Goal: Task Accomplishment & Management: Manage account settings

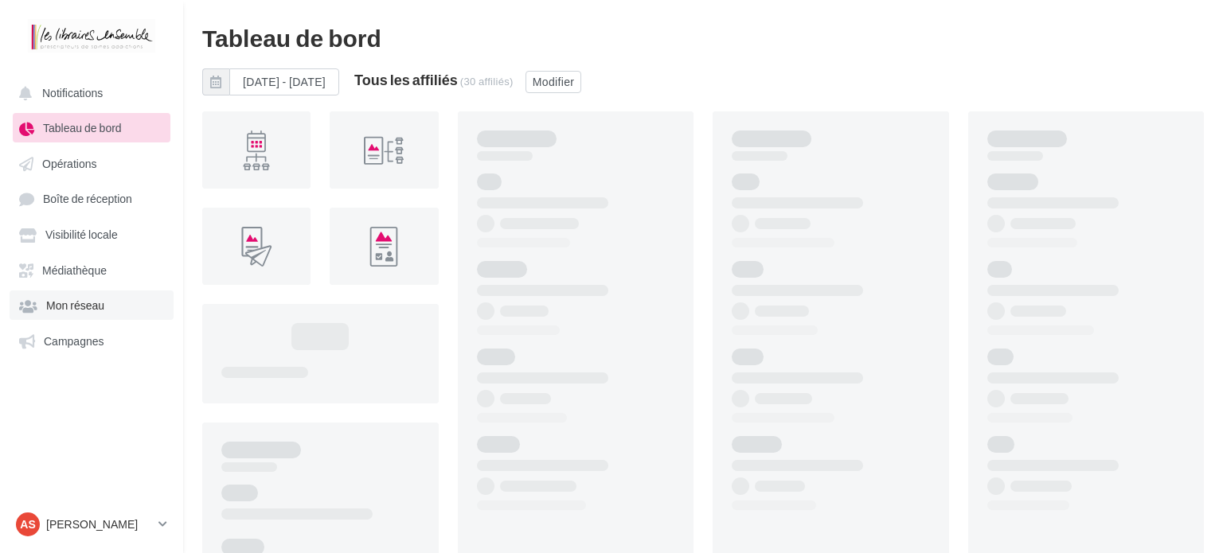
drag, startPoint x: 0, startPoint y: 0, endPoint x: 75, endPoint y: 307, distance: 316.3
click at [75, 307] on span "Mon réseau" at bounding box center [75, 306] width 58 height 14
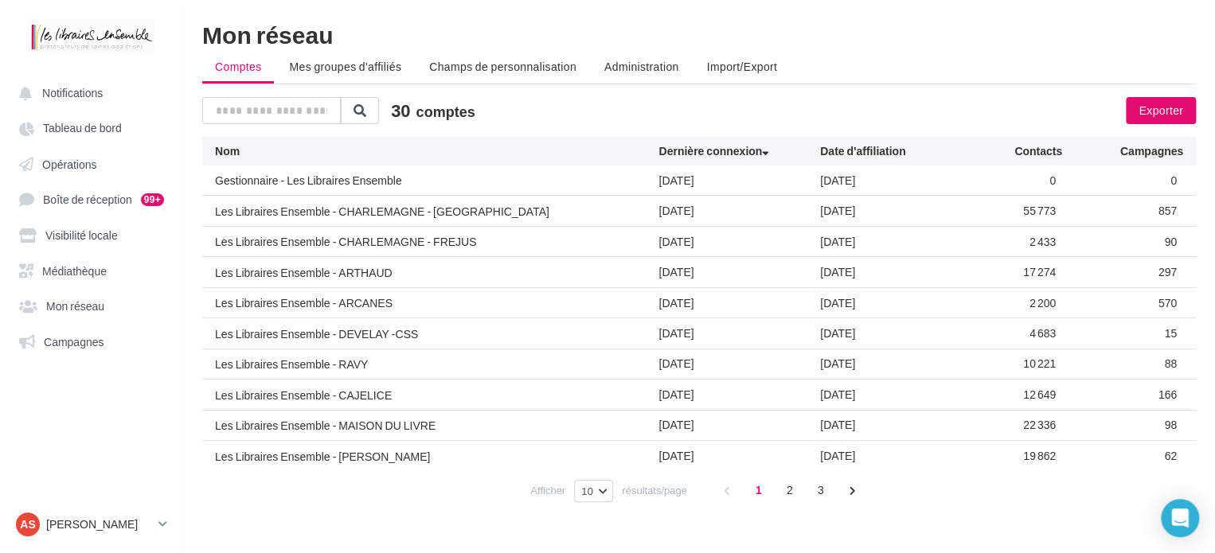
scroll to position [26, 0]
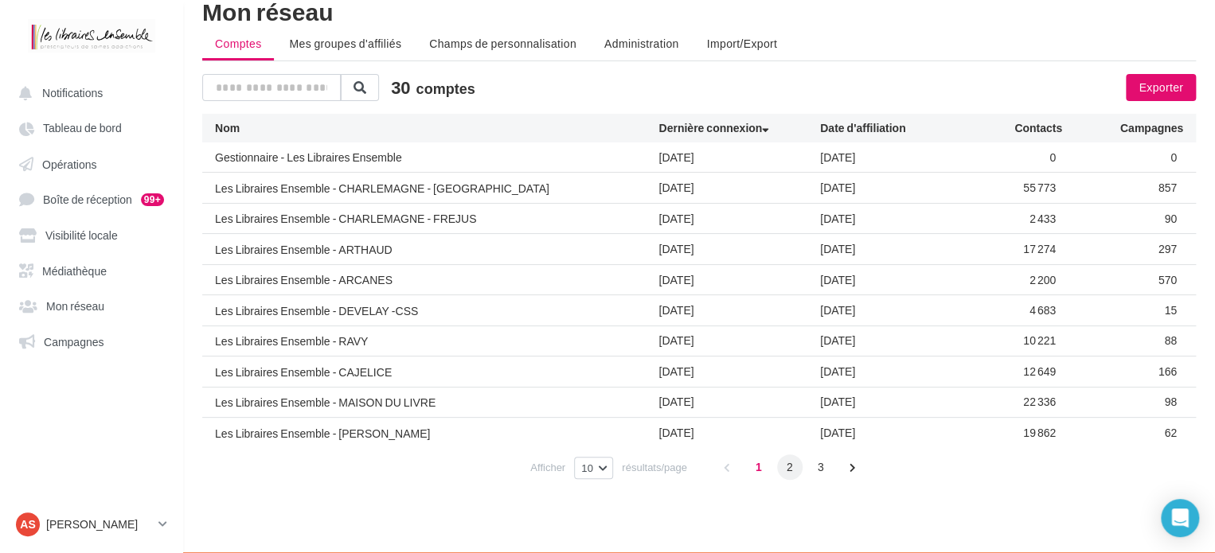
click at [784, 465] on span "2" at bounding box center [789, 467] width 25 height 25
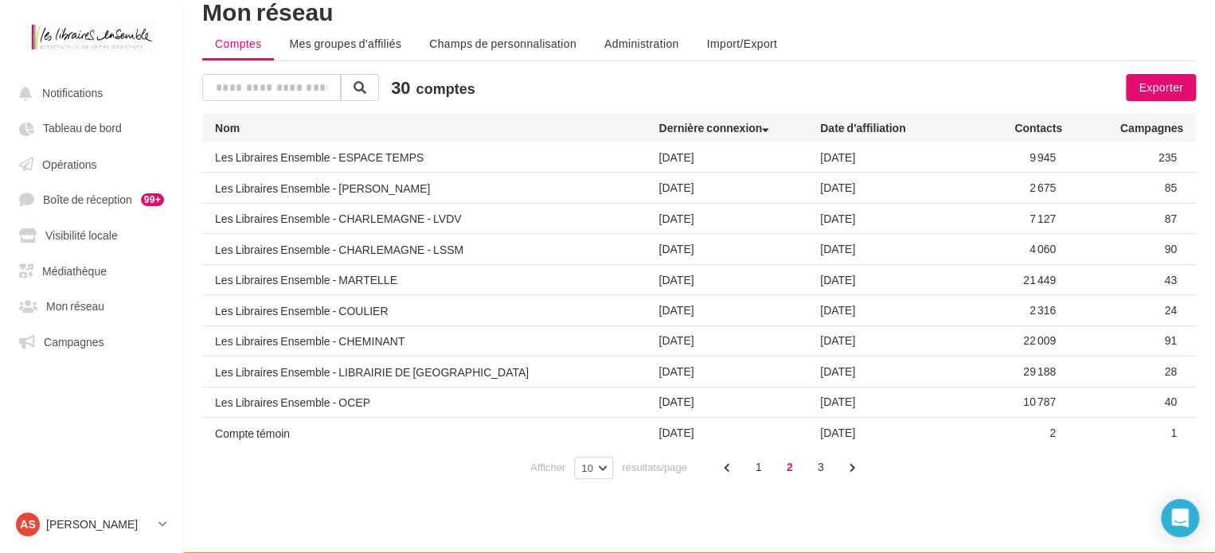
click at [337, 276] on div "Les Libraires Ensemble - MARTELLE" at bounding box center [306, 280] width 182 height 16
click at [1159, 281] on div "43" at bounding box center [1122, 280] width 121 height 16
click at [61, 122] on span "Tableau de bord" at bounding box center [82, 129] width 79 height 14
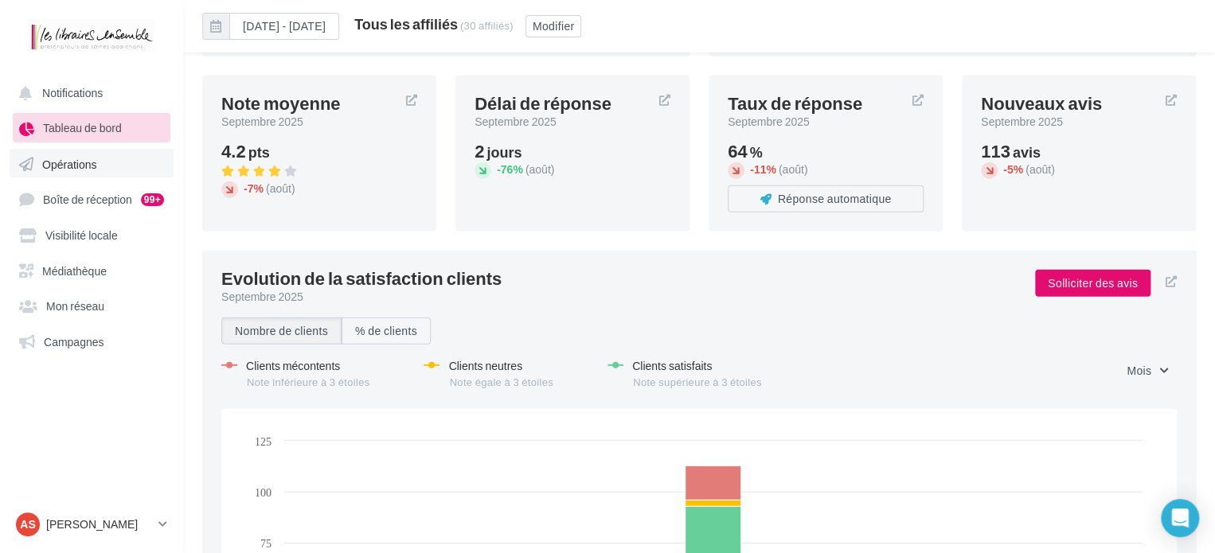
scroll to position [2165, 0]
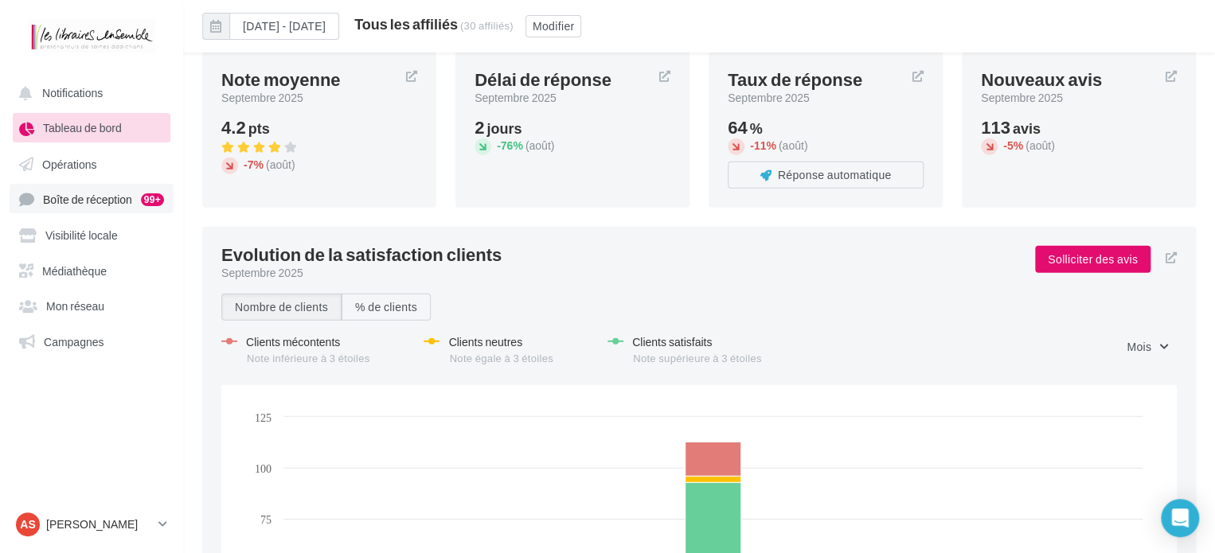
click at [104, 205] on span "Boîte de réception" at bounding box center [87, 200] width 89 height 14
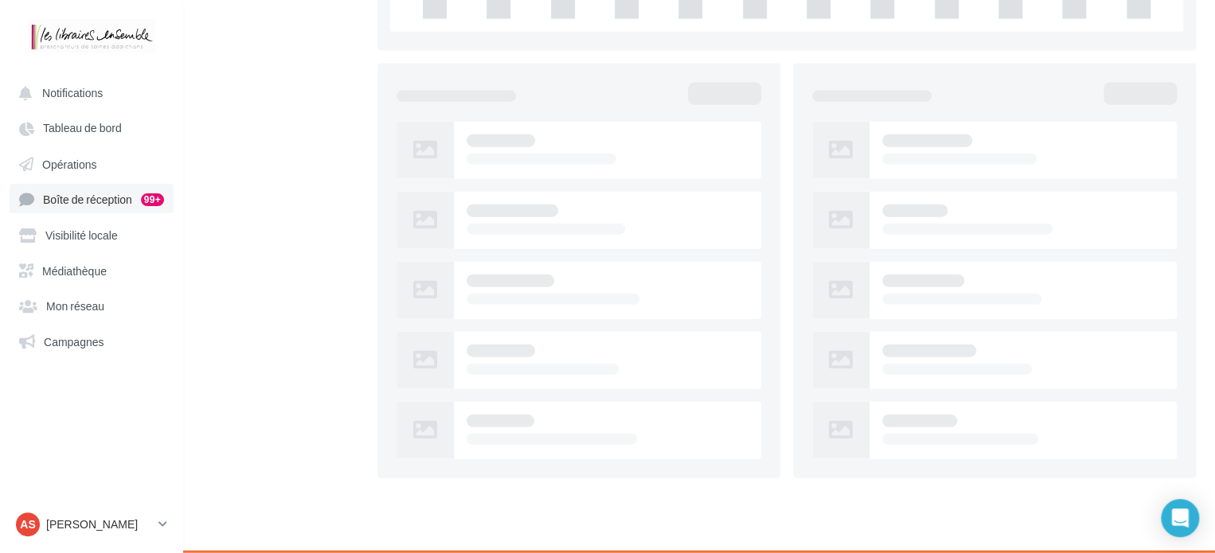
scroll to position [97, 0]
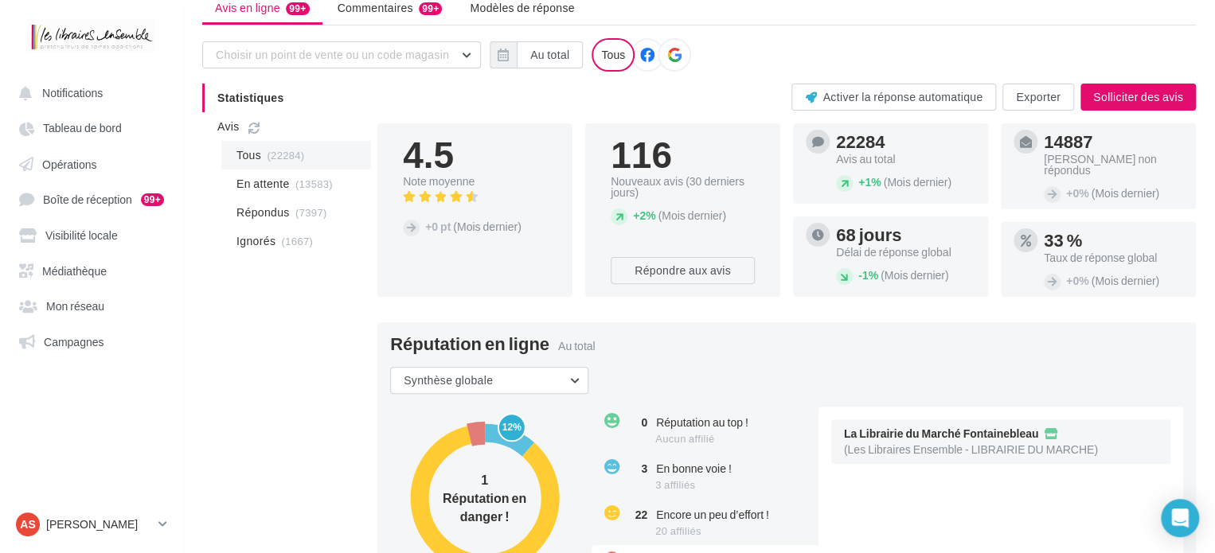
click at [233, 154] on li "Tous (22284)" at bounding box center [296, 155] width 150 height 29
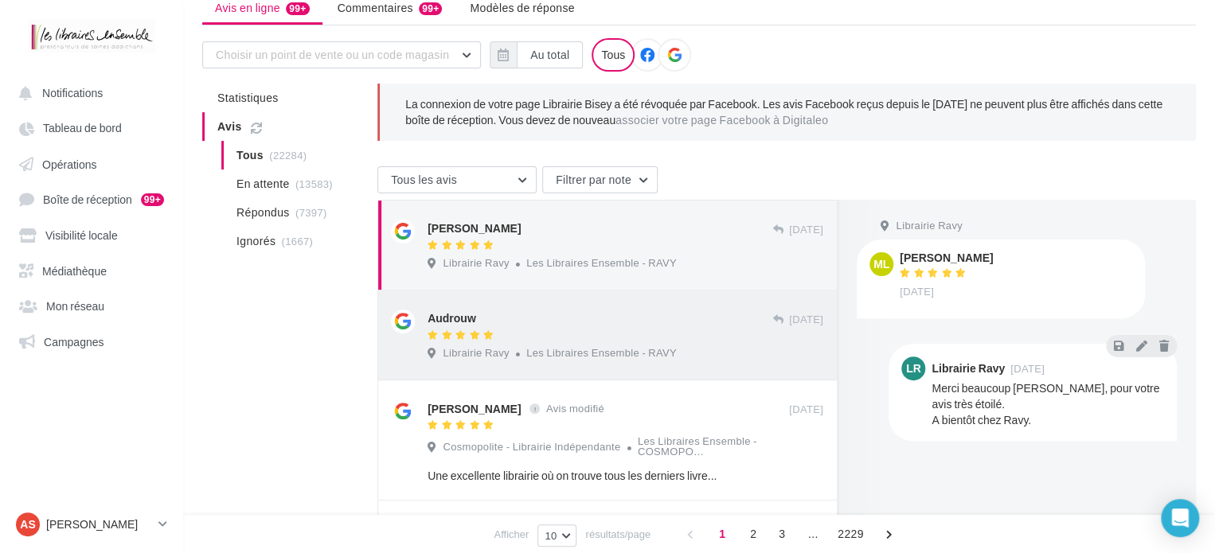
scroll to position [177, 0]
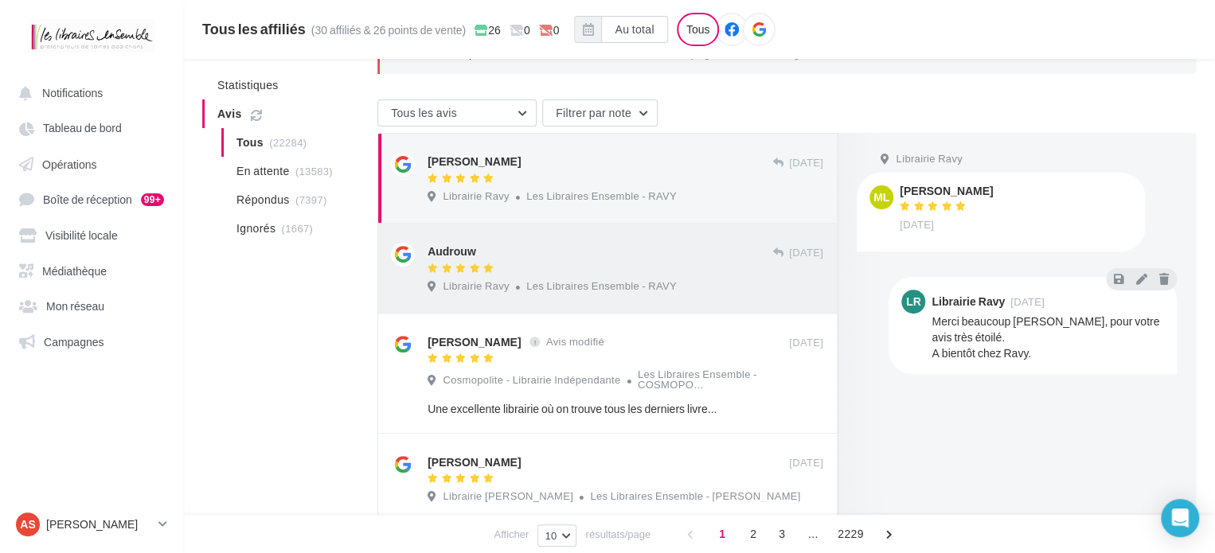
click at [557, 273] on div at bounding box center [600, 270] width 345 height 14
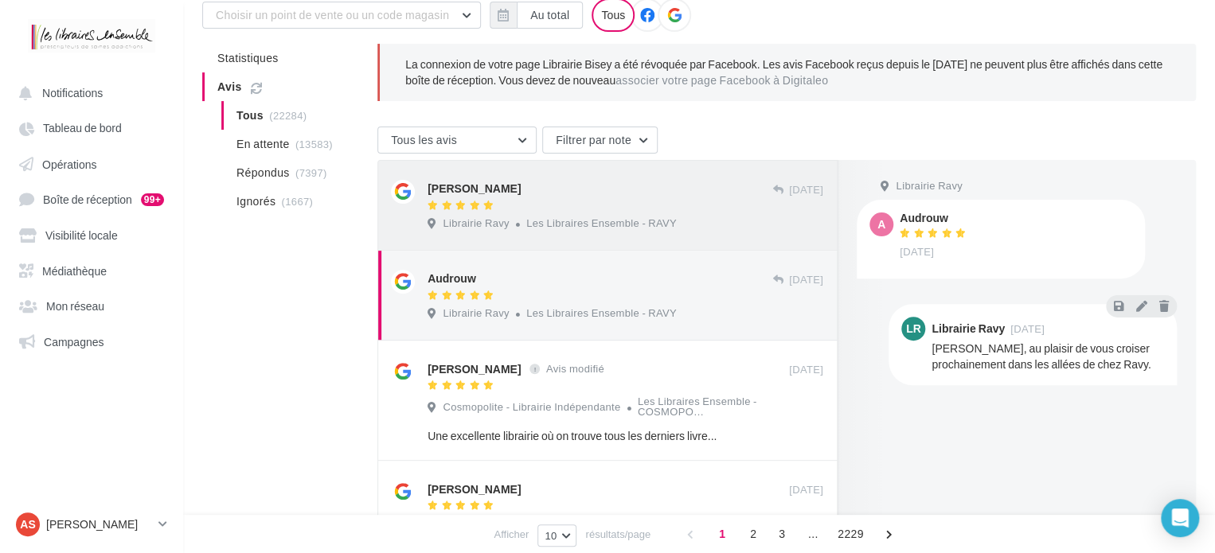
scroll to position [0, 0]
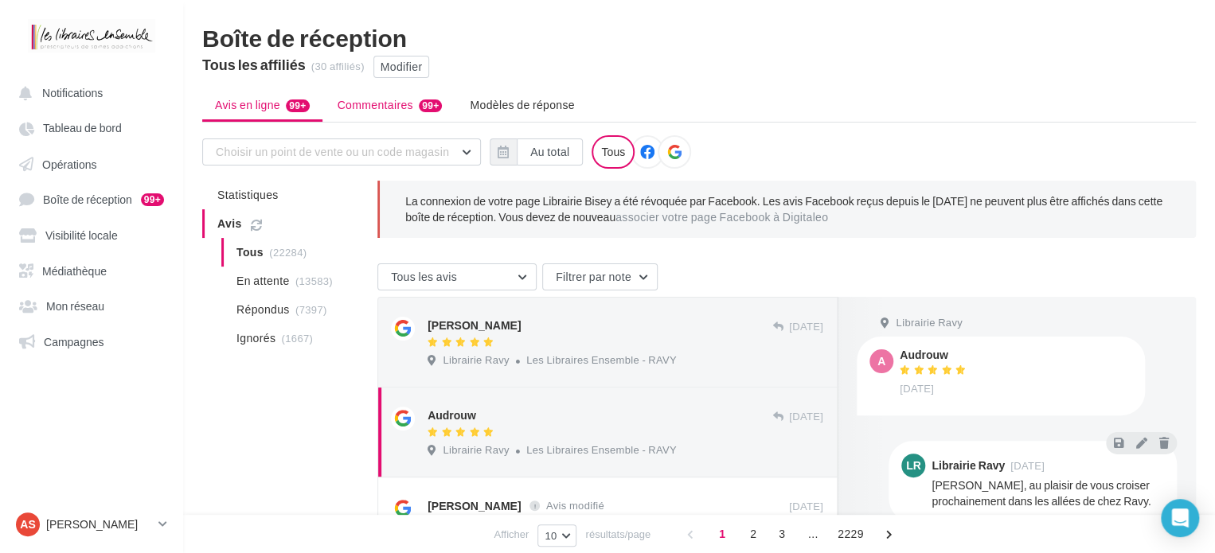
click at [389, 112] on span "Commentaires" at bounding box center [376, 105] width 76 height 16
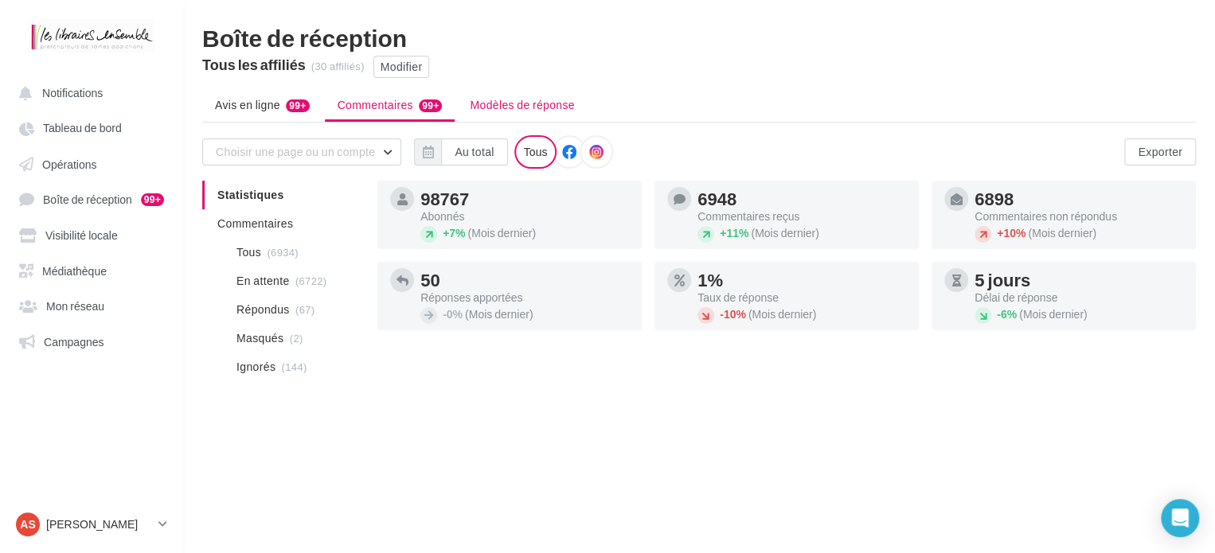
click at [525, 113] on li "Modèles de réponse" at bounding box center [522, 105] width 130 height 29
